Goal: Transaction & Acquisition: Purchase product/service

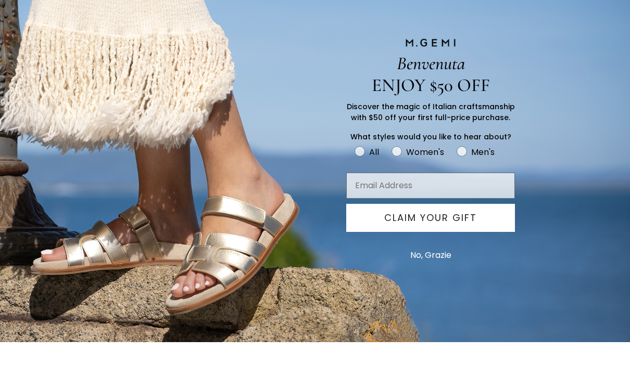
scroll to position [291, 0]
click at [438, 281] on button "No, Grazie" at bounding box center [431, 291] width 52 height 26
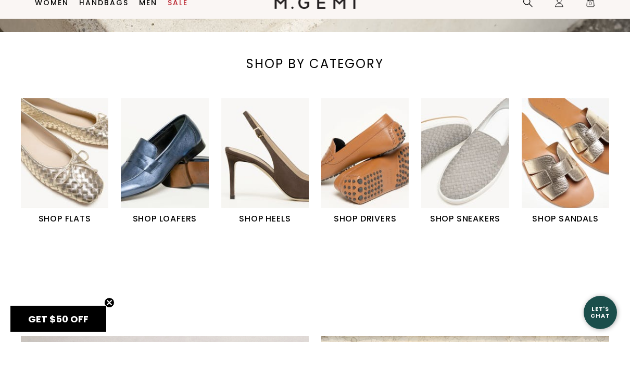
scroll to position [327, 0]
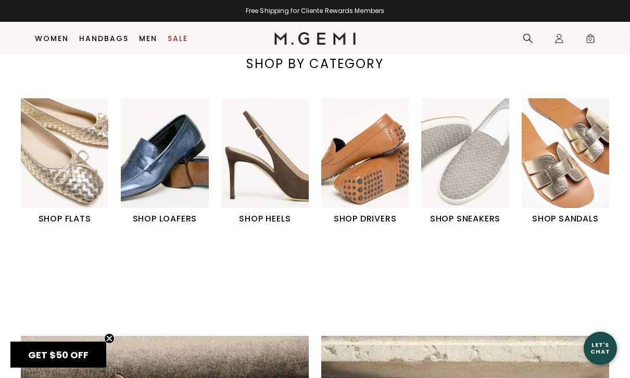
click at [272, 185] on img "3 / 6" at bounding box center [264, 152] width 87 height 109
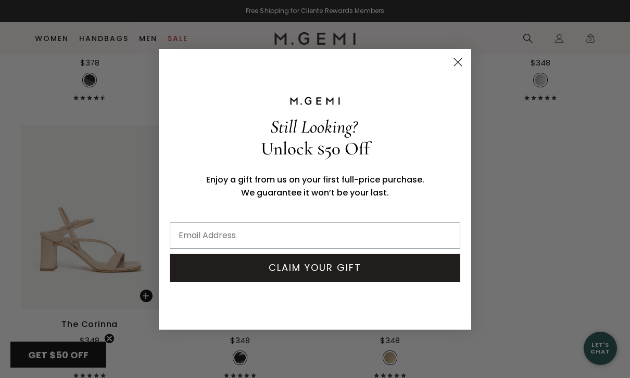
scroll to position [2578, 0]
click at [456, 62] on circle "Close dialog" at bounding box center [457, 61] width 17 height 17
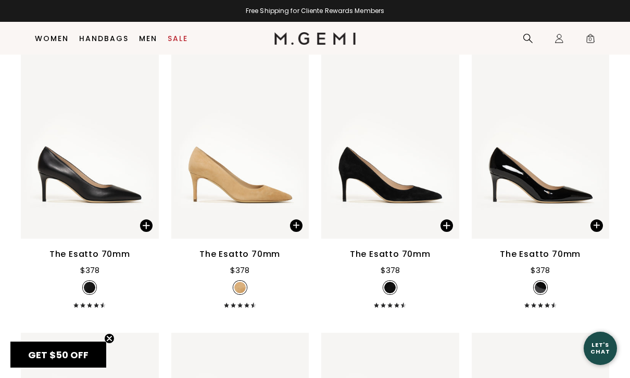
scroll to position [2083, 0]
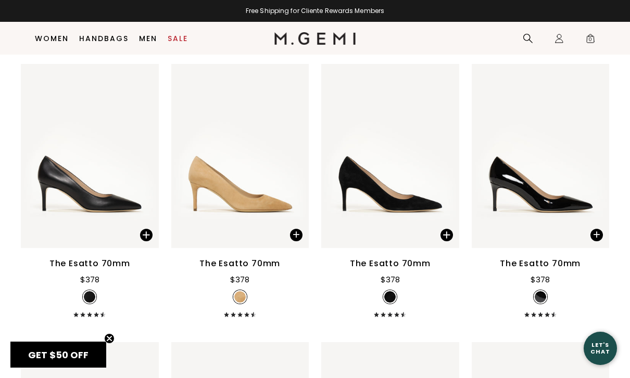
click at [116, 270] on div "The Esatto 70mm" at bounding box center [89, 264] width 81 height 12
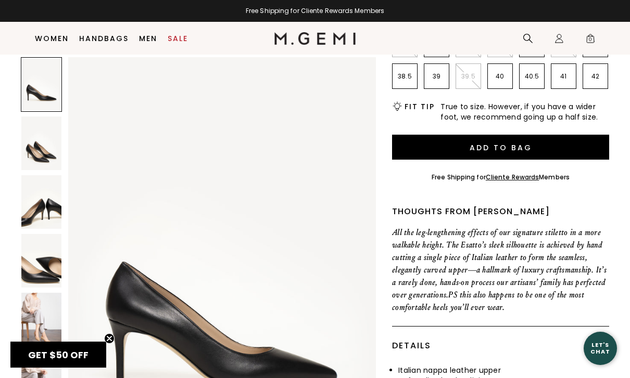
scroll to position [215, 0]
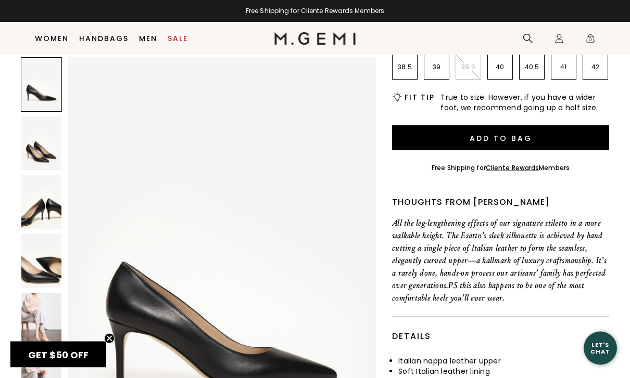
click at [605, 302] on p "All the leg-lengthening effects of our signature stiletto in a more walkable he…" at bounding box center [500, 261] width 217 height 87
click at [48, 144] on img at bounding box center [41, 144] width 40 height 54
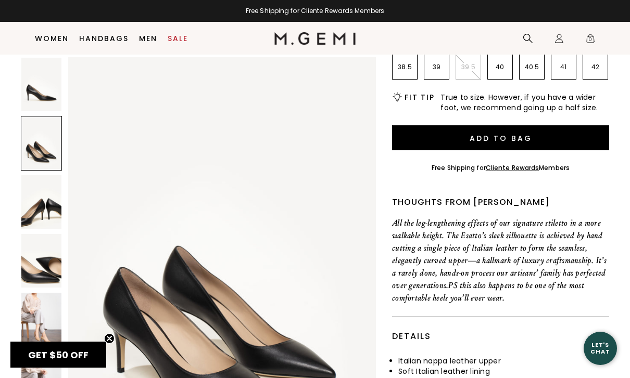
click at [21, 215] on img at bounding box center [41, 202] width 40 height 54
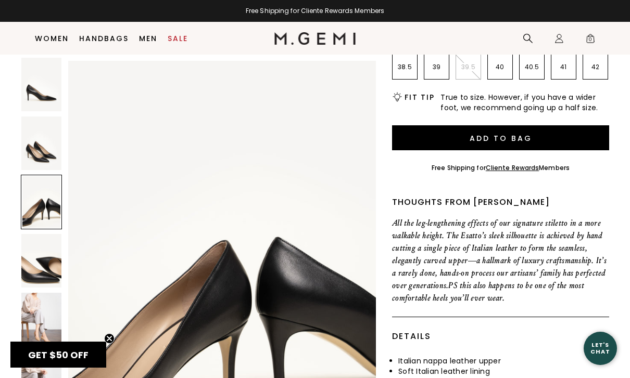
scroll to position [840, 0]
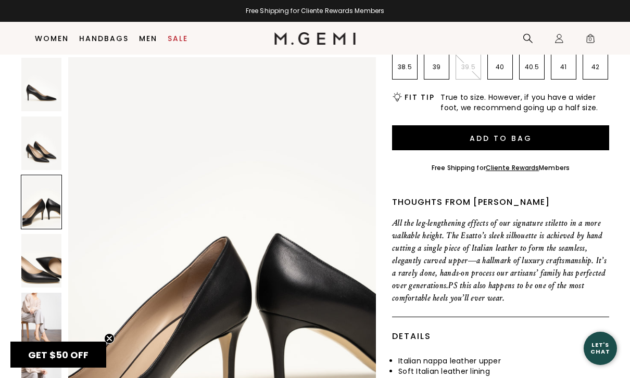
click at [34, 279] on img at bounding box center [41, 261] width 40 height 54
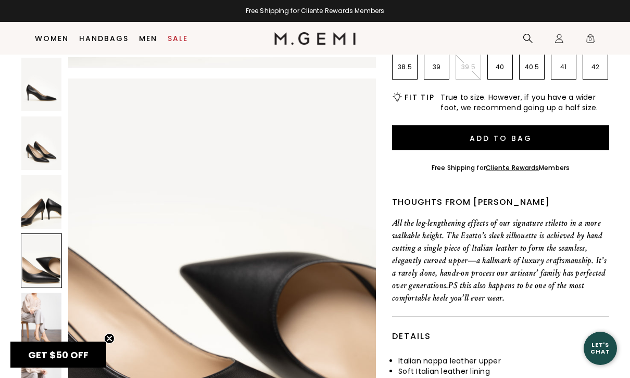
scroll to position [1261, 0]
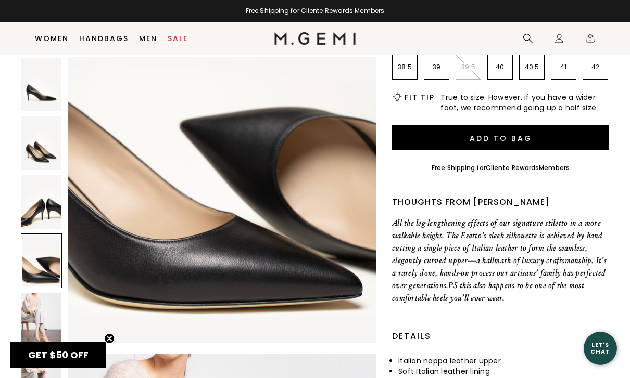
click at [41, 328] on img at bounding box center [41, 320] width 40 height 54
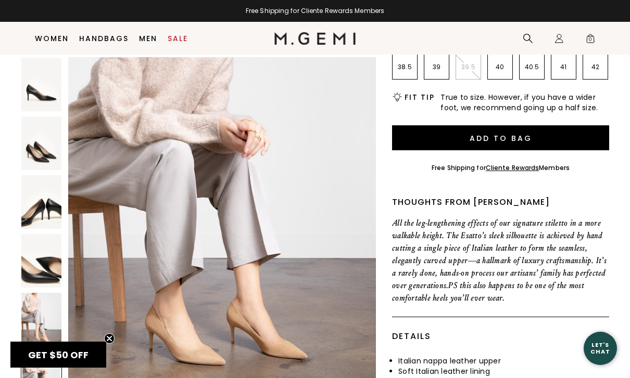
scroll to position [2181, 0]
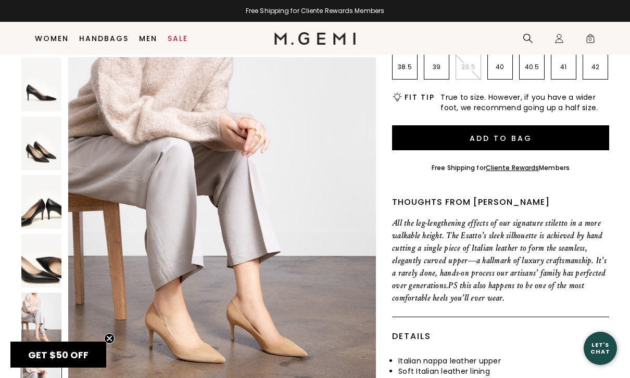
click at [42, 316] on img at bounding box center [41, 320] width 40 height 54
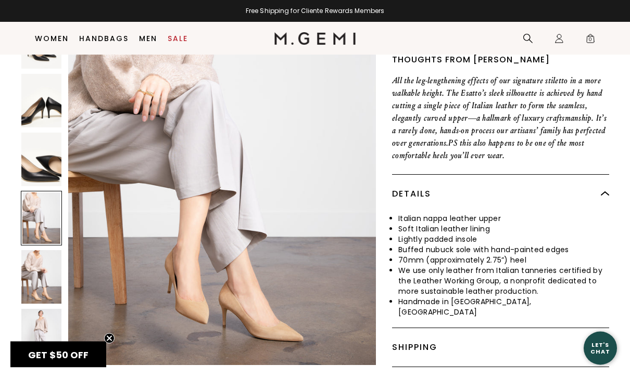
scroll to position [363, 0]
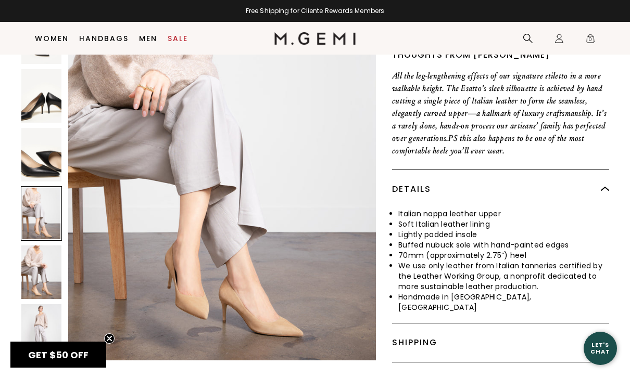
click at [43, 281] on img at bounding box center [41, 273] width 40 height 54
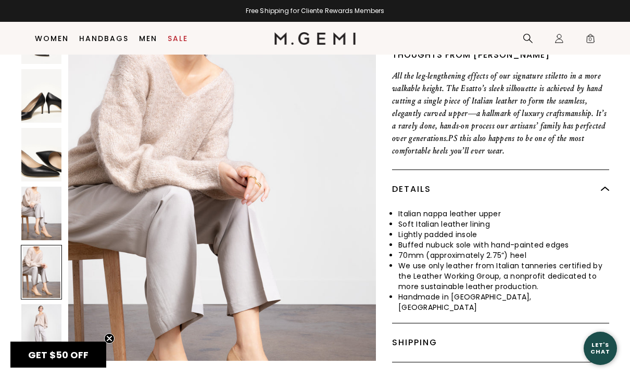
scroll to position [2101, 0]
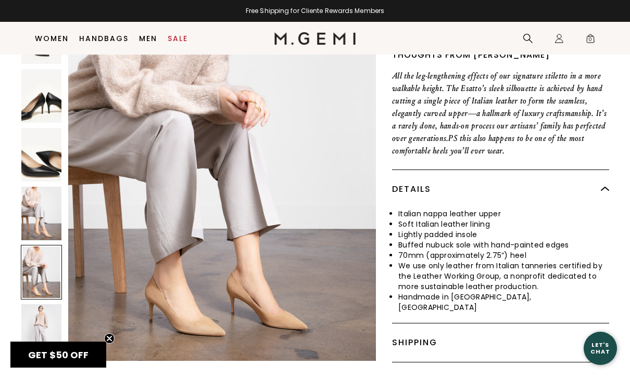
click at [48, 326] on img at bounding box center [41, 331] width 40 height 54
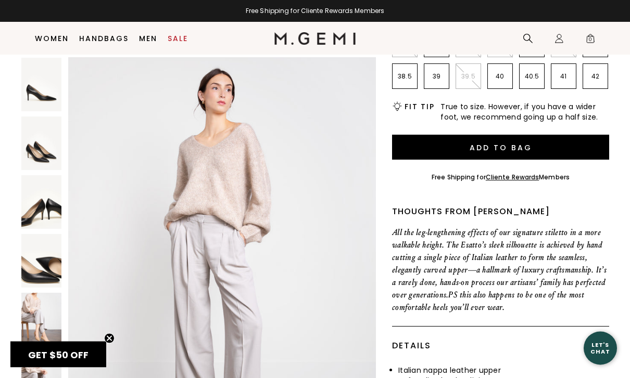
scroll to position [202, 0]
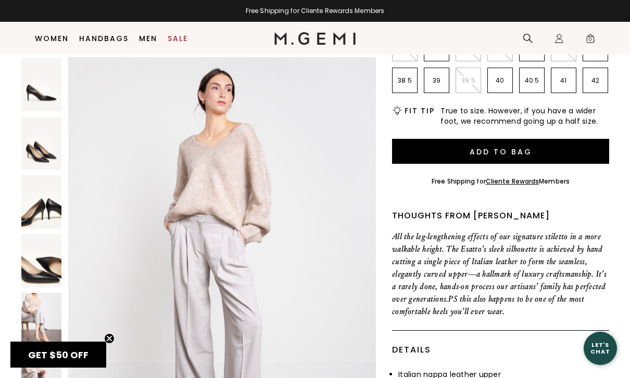
click at [43, 260] on img at bounding box center [41, 261] width 40 height 54
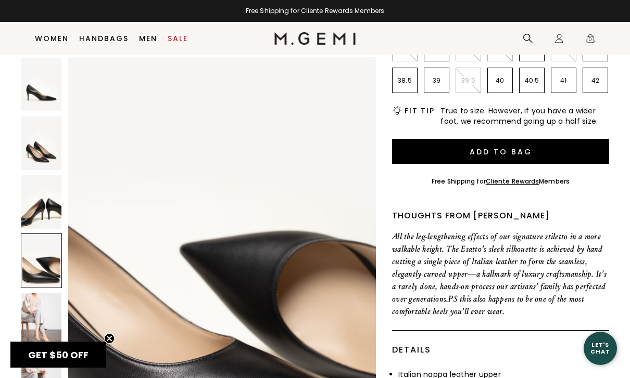
click at [42, 162] on img at bounding box center [41, 144] width 40 height 54
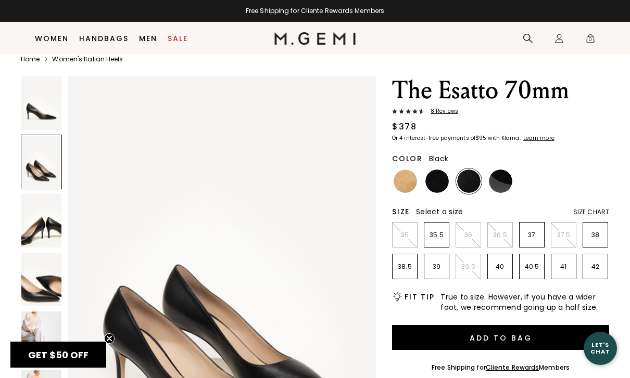
scroll to position [0, 0]
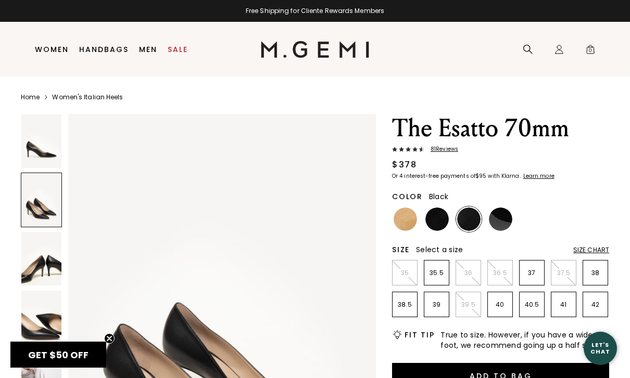
click at [42, 206] on div at bounding box center [41, 200] width 41 height 55
click at [39, 147] on img at bounding box center [41, 141] width 40 height 54
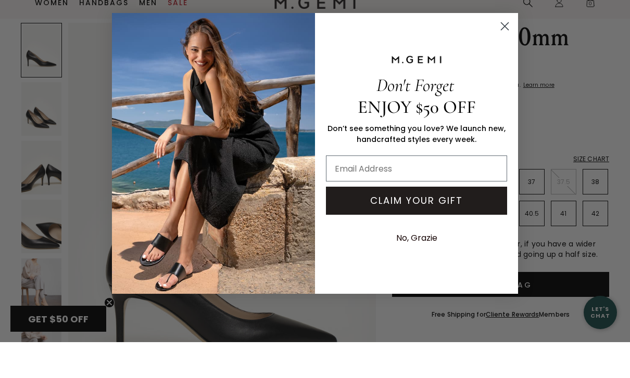
scroll to position [42, 0]
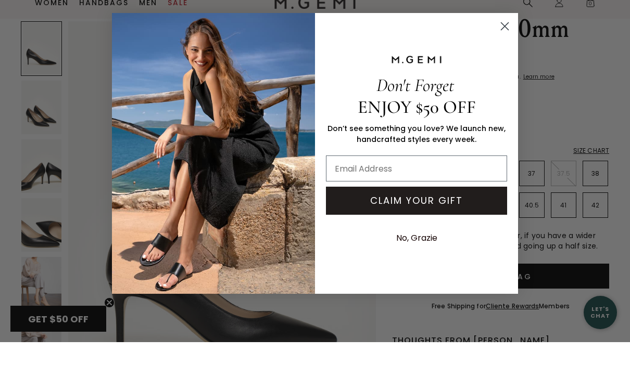
click at [431, 261] on button "No, Grazie" at bounding box center [417, 274] width 52 height 26
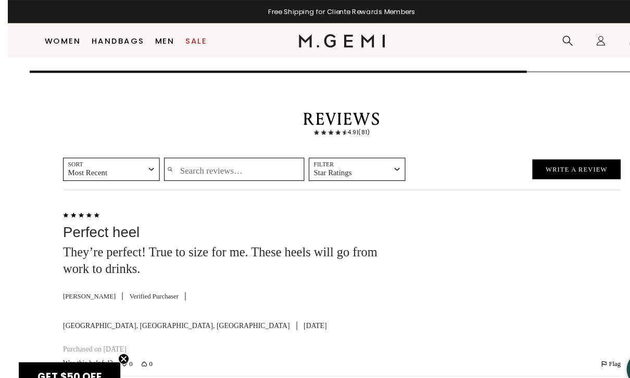
scroll to position [1533, 0]
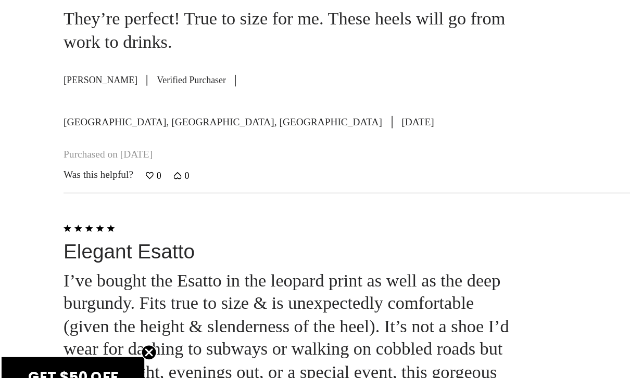
click at [105, 334] on circle "Close teaser" at bounding box center [110, 339] width 10 height 10
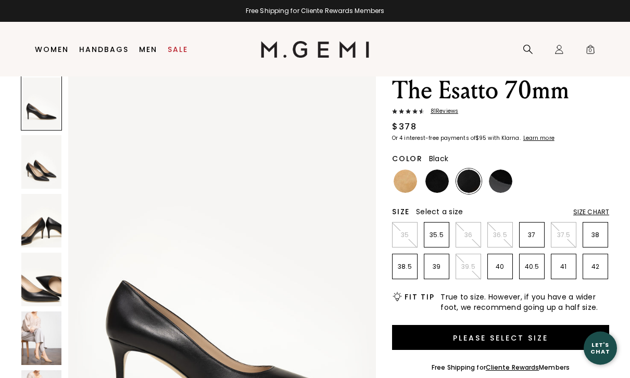
scroll to position [0, 0]
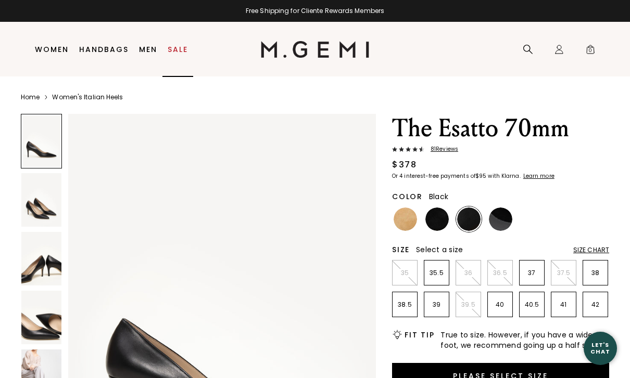
click at [177, 46] on link "Sale" at bounding box center [178, 49] width 20 height 8
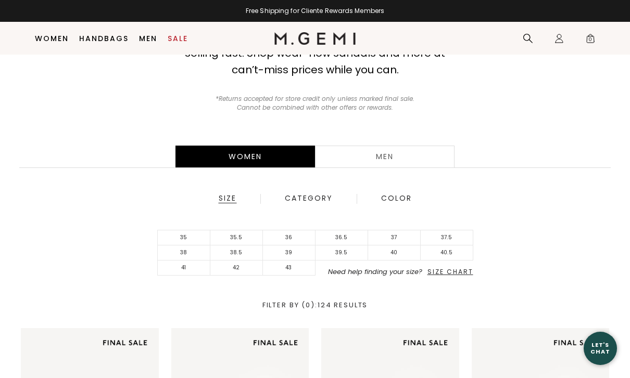
scroll to position [120, 0]
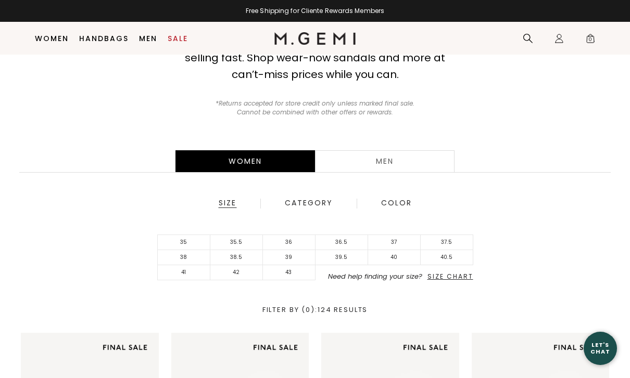
click at [309, 206] on div "Category" at bounding box center [308, 203] width 49 height 9
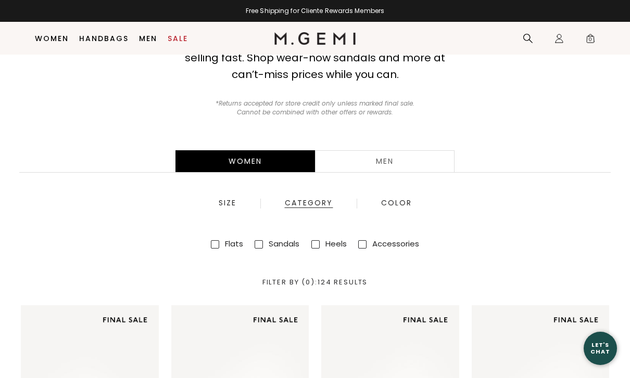
click at [311, 240] on input "Heels" at bounding box center [315, 244] width 8 height 8
checkbox input "true"
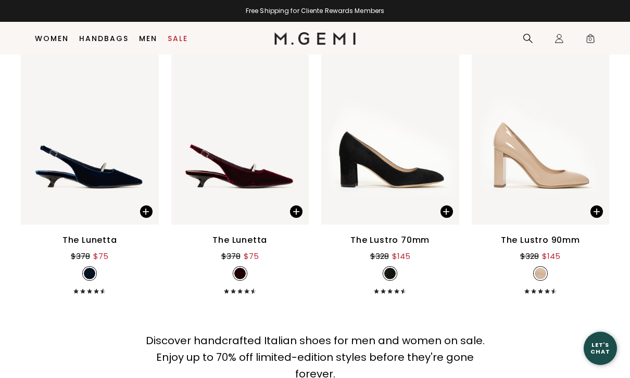
scroll to position [1519, 0]
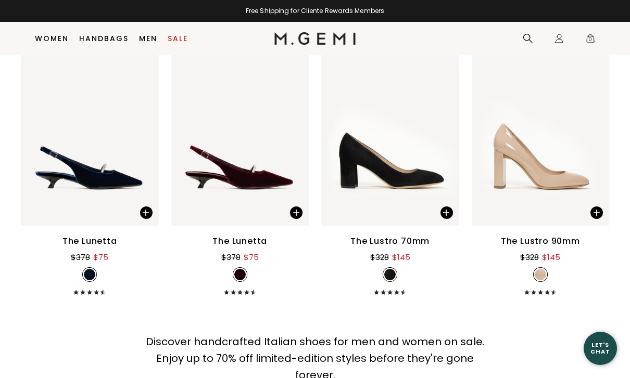
click at [238, 244] on div "The Lunetta" at bounding box center [239, 241] width 55 height 12
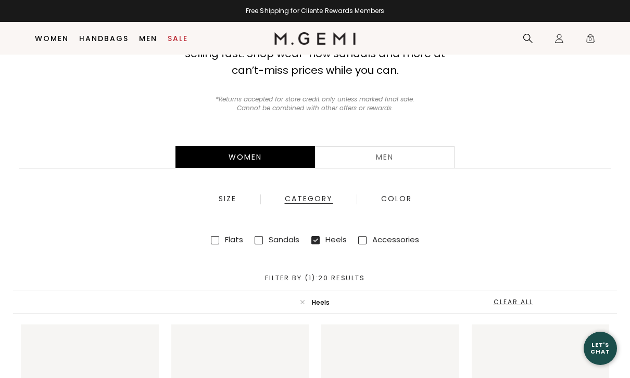
scroll to position [120, 0]
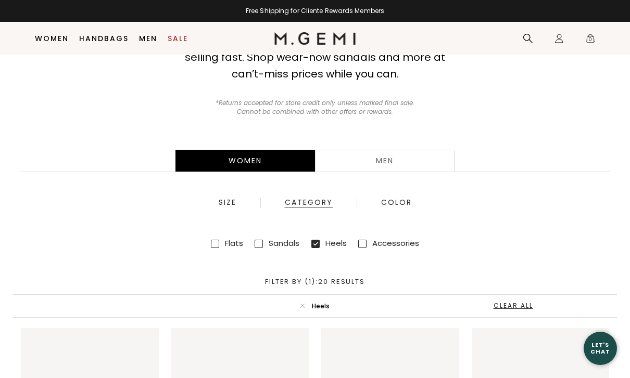
click at [222, 205] on div "Size" at bounding box center [227, 202] width 19 height 9
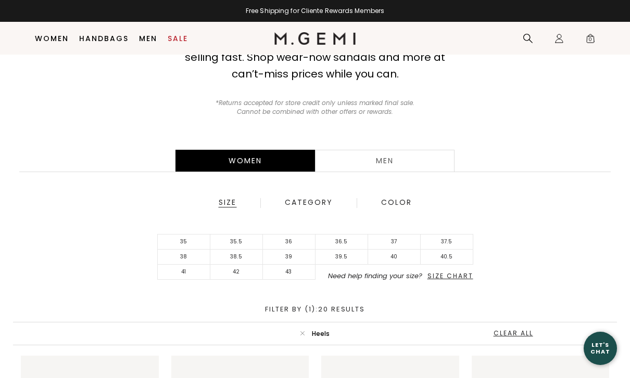
click at [457, 279] on span "Size Chart" at bounding box center [450, 276] width 46 height 9
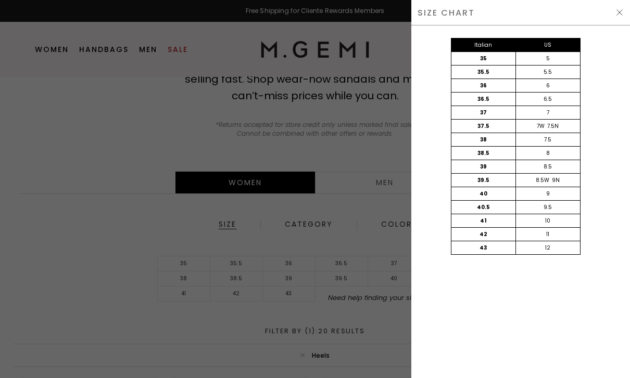
click at [621, 14] on img at bounding box center [619, 12] width 8 height 8
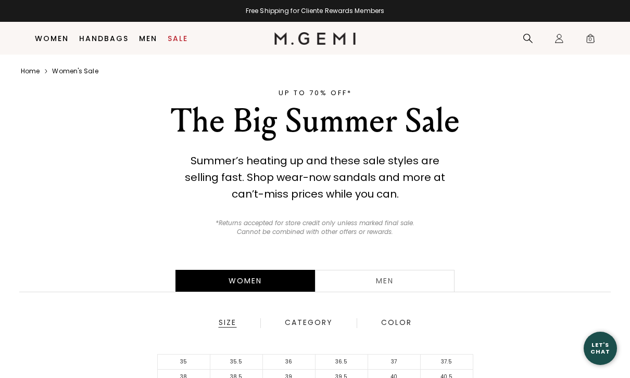
scroll to position [120, 0]
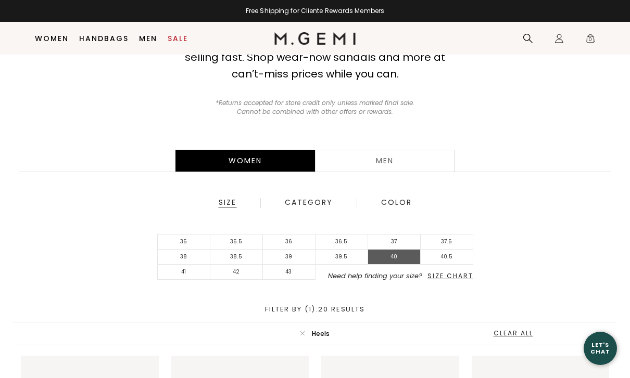
click at [399, 258] on li "40" at bounding box center [394, 257] width 53 height 15
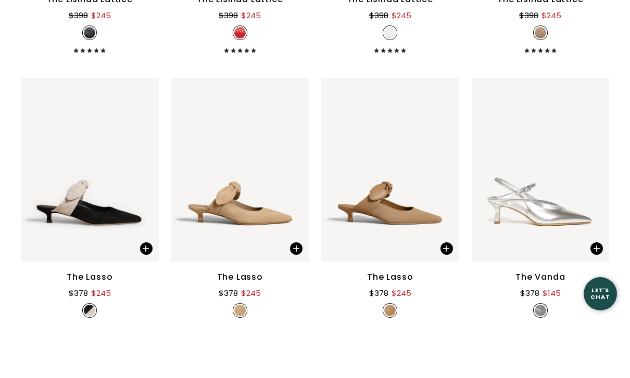
scroll to position [676, 0]
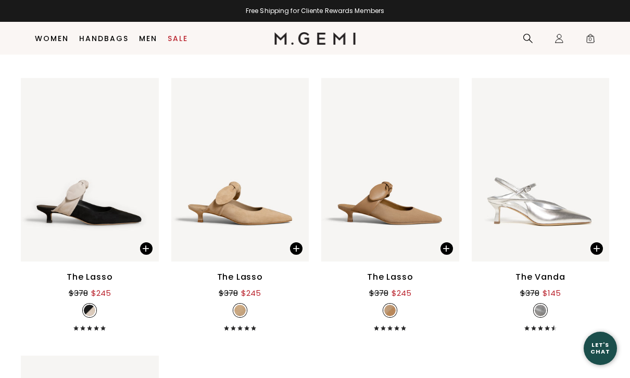
click at [89, 287] on div "$378 $245" at bounding box center [90, 293] width 42 height 13
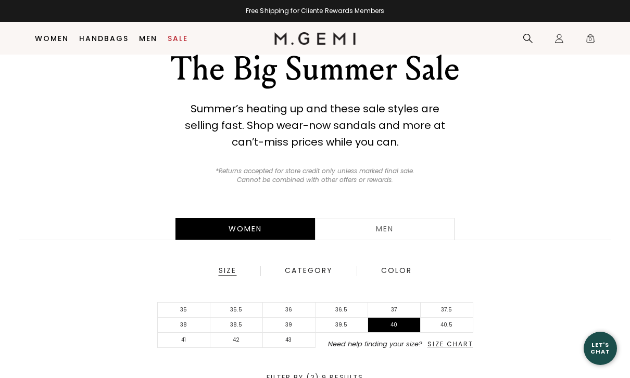
scroll to position [0, 0]
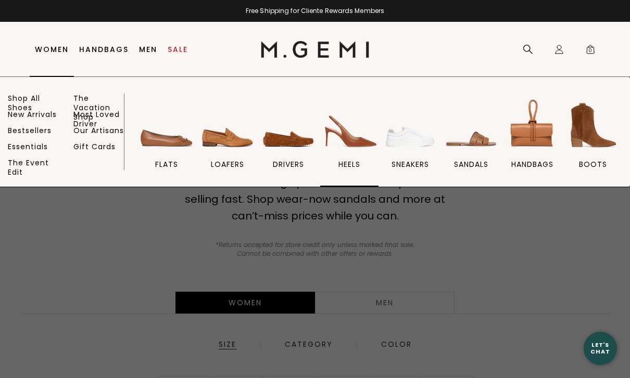
click at [353, 153] on img at bounding box center [349, 125] width 58 height 58
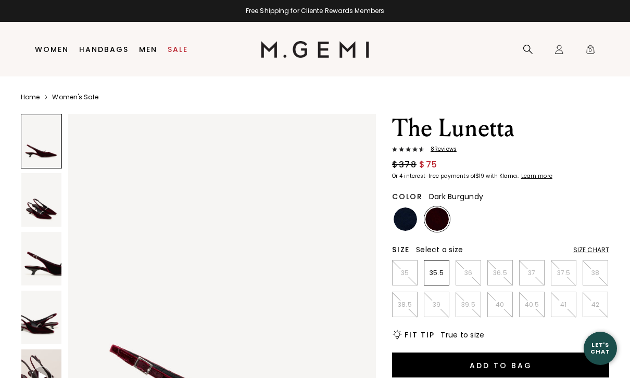
click at [408, 221] on img at bounding box center [404, 219] width 23 height 23
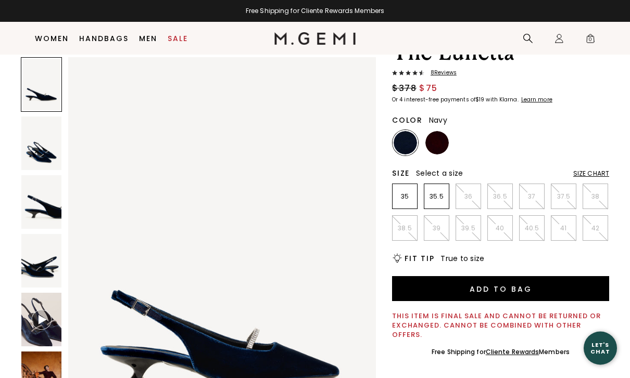
scroll to position [55, 0]
click at [437, 151] on img at bounding box center [436, 142] width 23 height 23
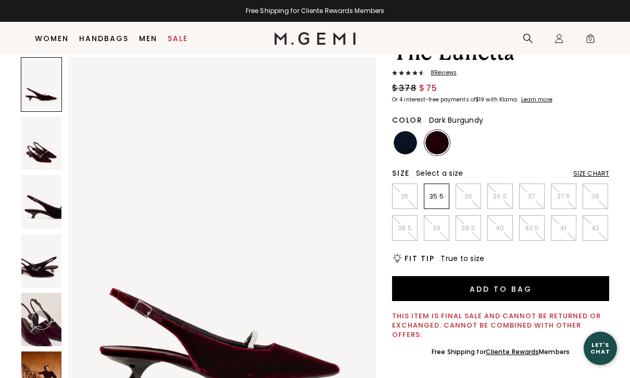
click at [402, 150] on img at bounding box center [404, 142] width 23 height 23
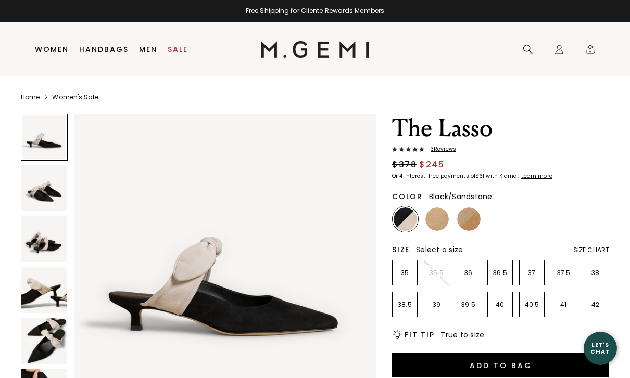
click at [34, 197] on img at bounding box center [44, 188] width 46 height 46
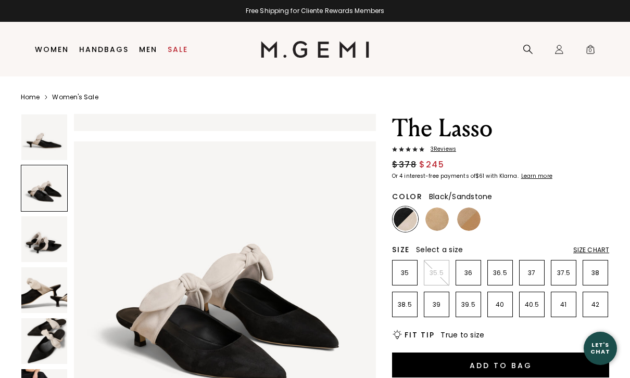
scroll to position [312, 0]
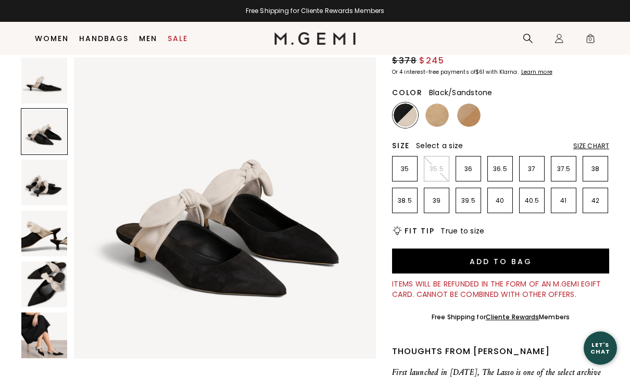
click at [47, 334] on img at bounding box center [44, 336] width 46 height 46
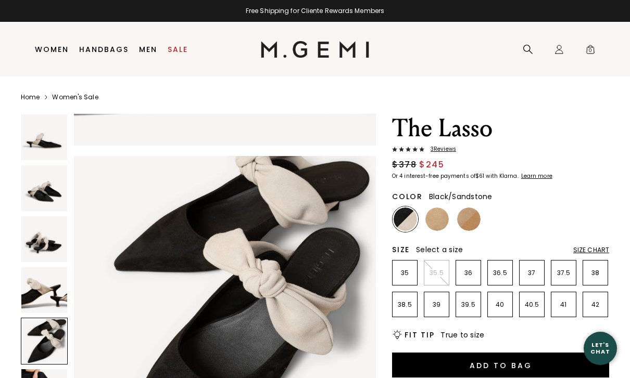
scroll to position [1205, 0]
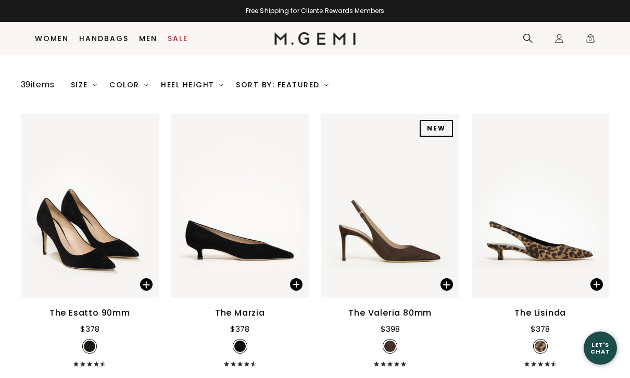
scroll to position [87, 0]
click at [86, 89] on div "Size" at bounding box center [84, 85] width 27 height 8
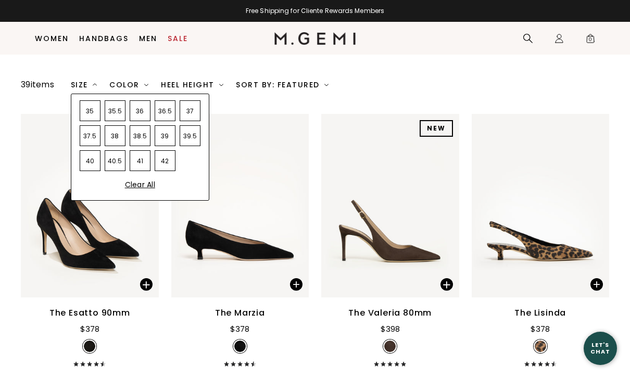
click at [94, 171] on div "40" at bounding box center [90, 160] width 21 height 21
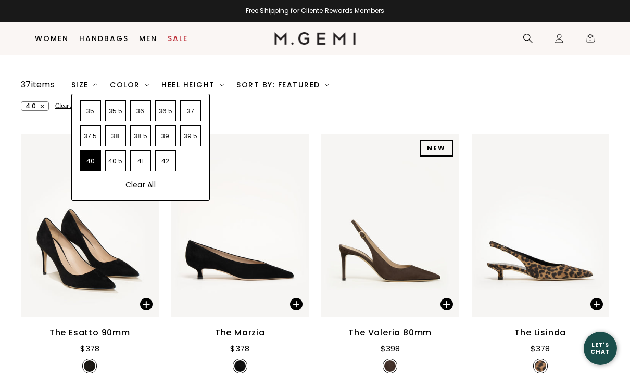
click at [561, 94] on div "37 items Size 35 35.5 36 36.5 37 37.5 38 38.5 39 39.5 40 40.5 41 42 Clear All C…" at bounding box center [315, 95] width 588 height 32
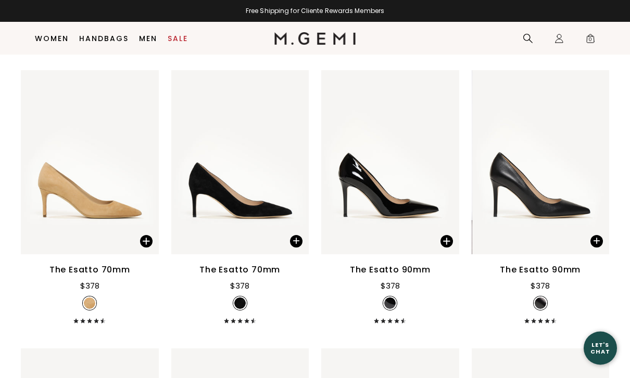
scroll to position [2097, 0]
